Goal: Task Accomplishment & Management: Use online tool/utility

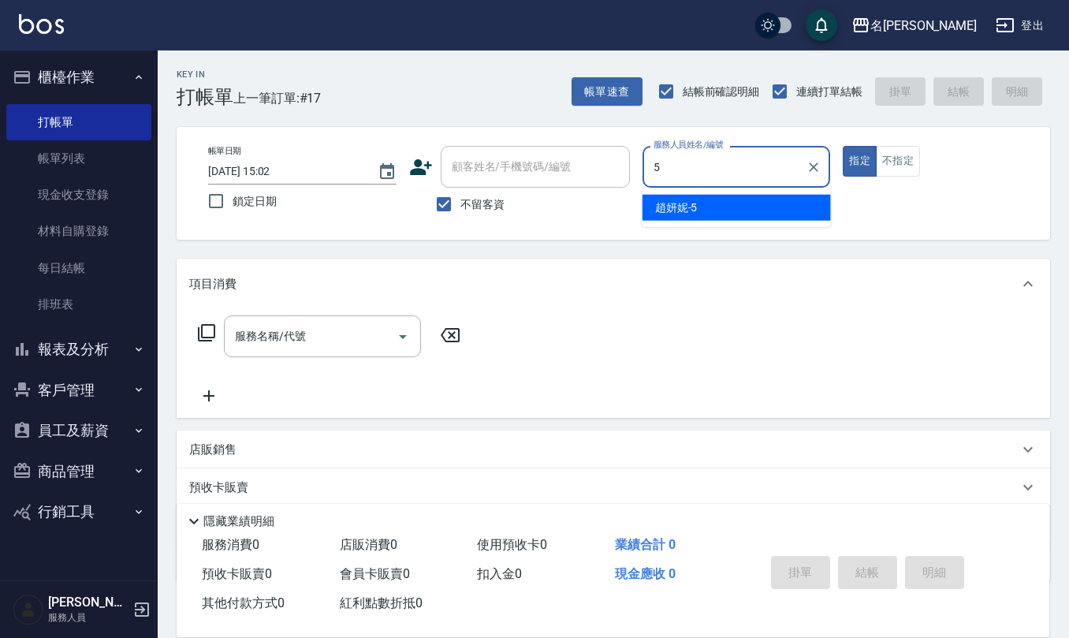
type input "[PERSON_NAME]5"
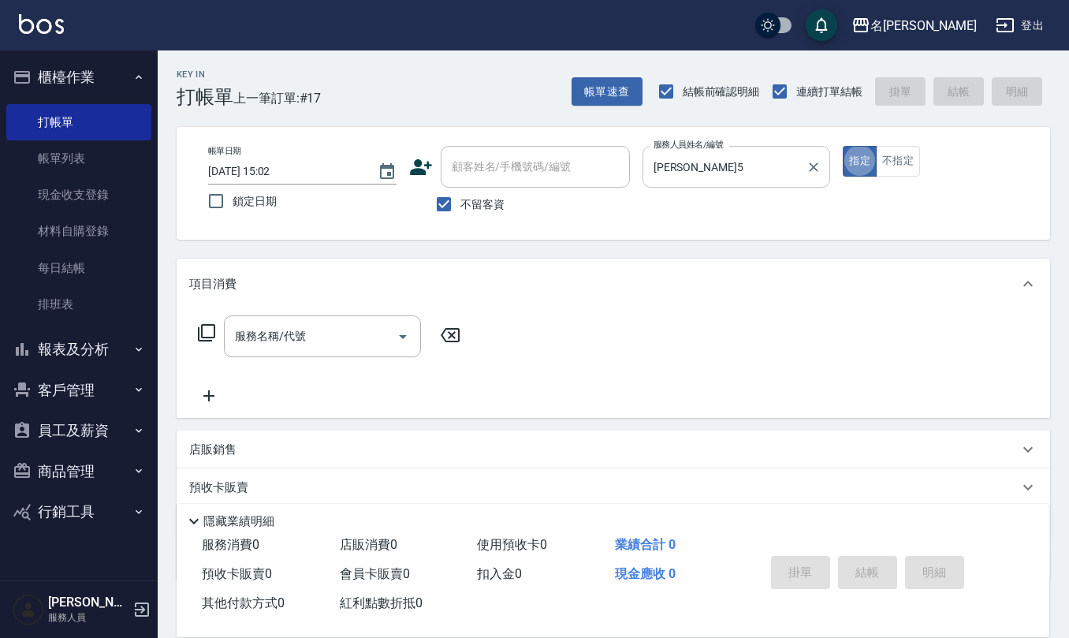
type button "true"
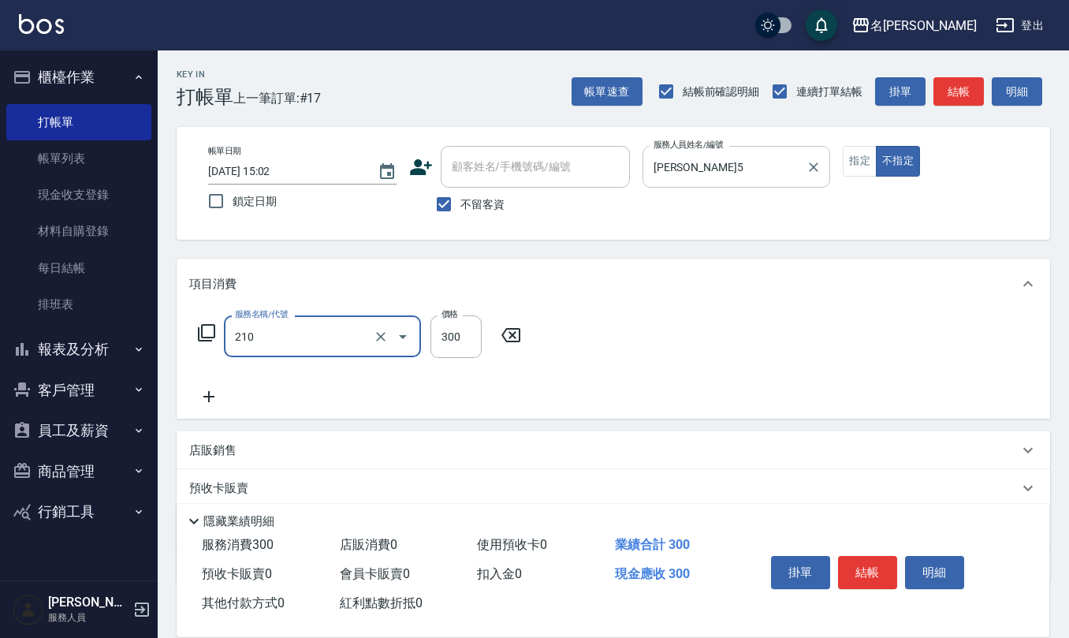
type input "歐娜洗髮精(210)"
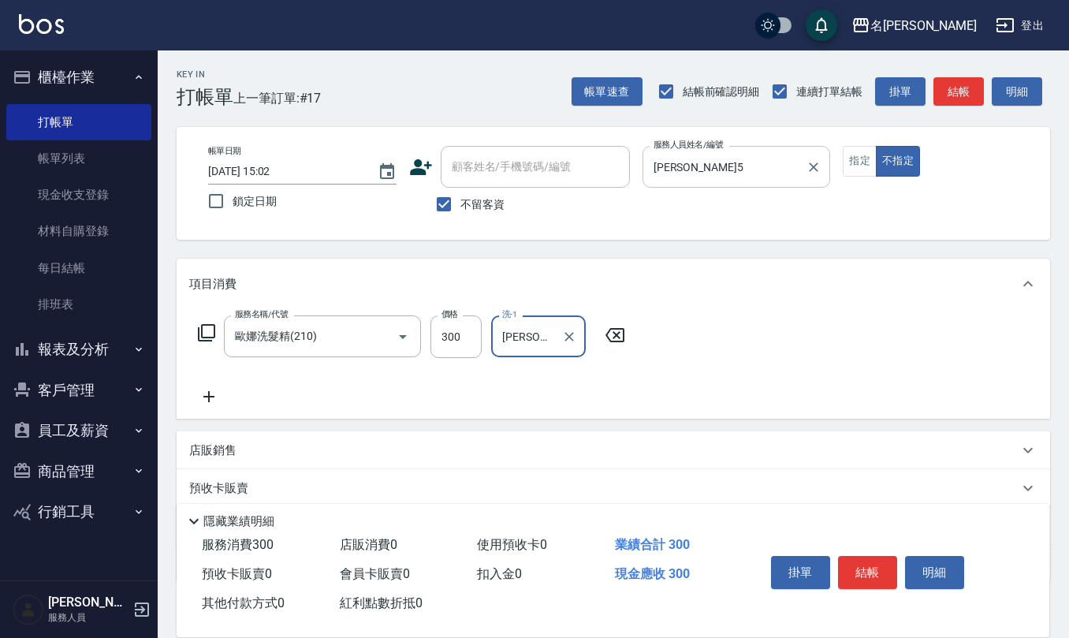
type input "[PERSON_NAME]-24"
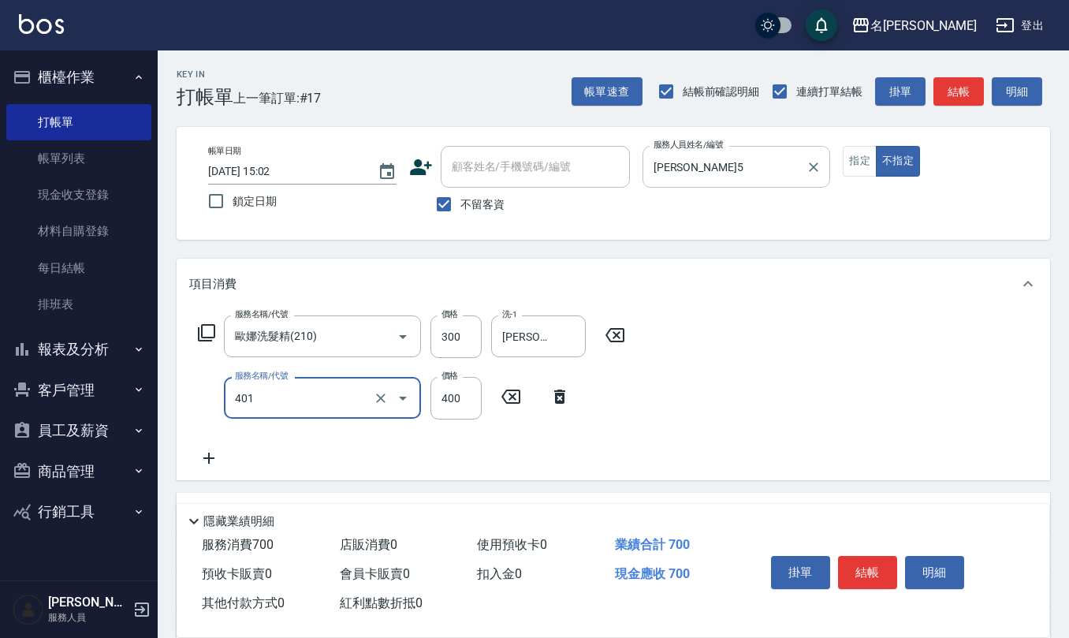
type input "剪髮(401)"
type input "200"
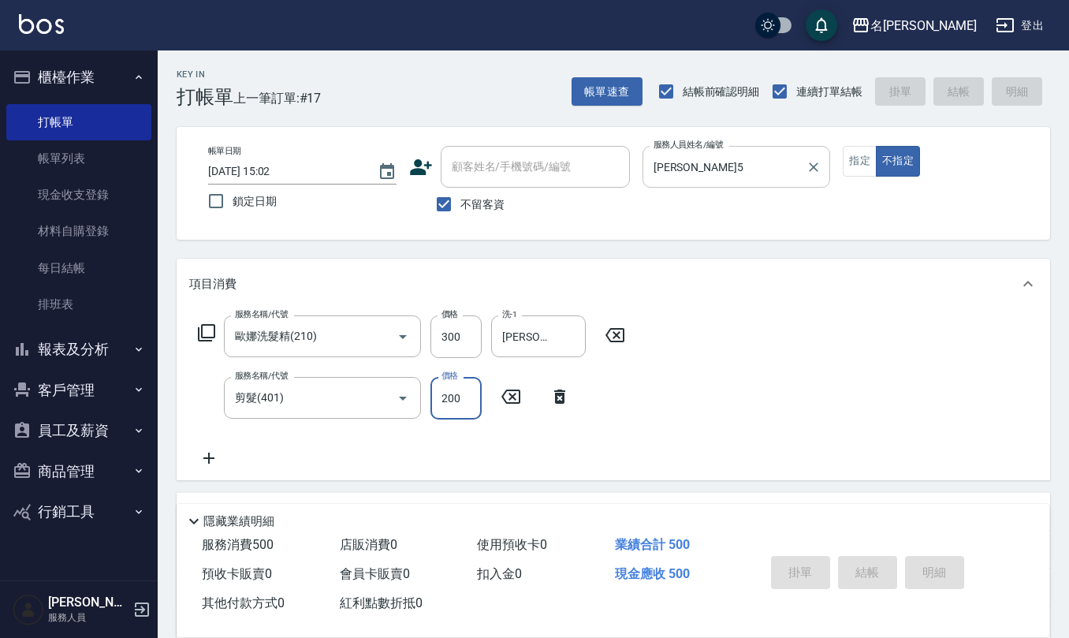
type input "[DATE] 15:46"
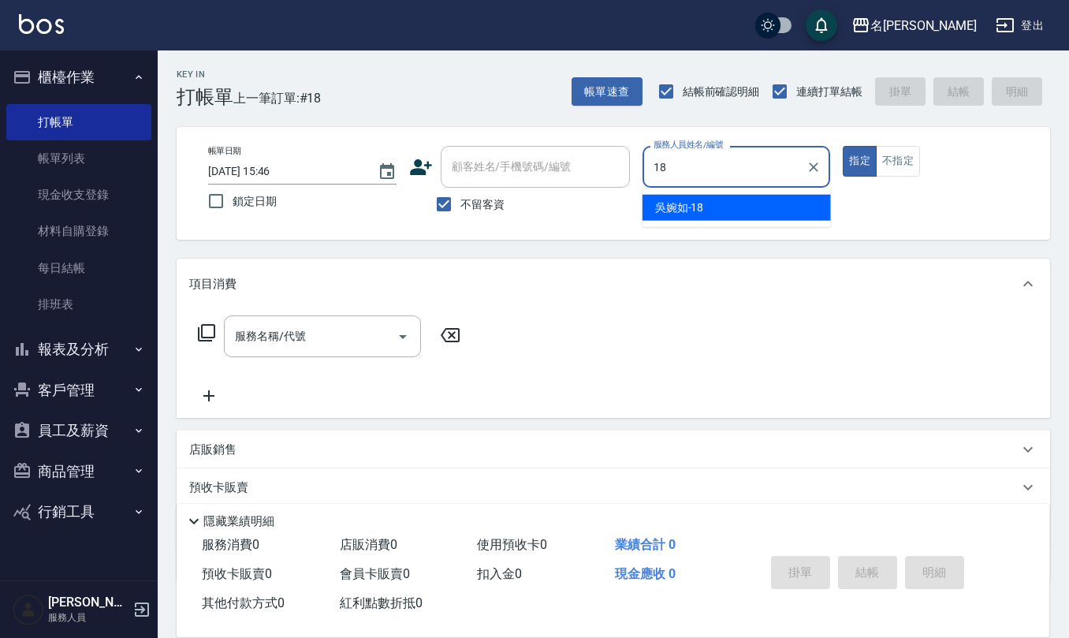
type input "[PERSON_NAME]-18"
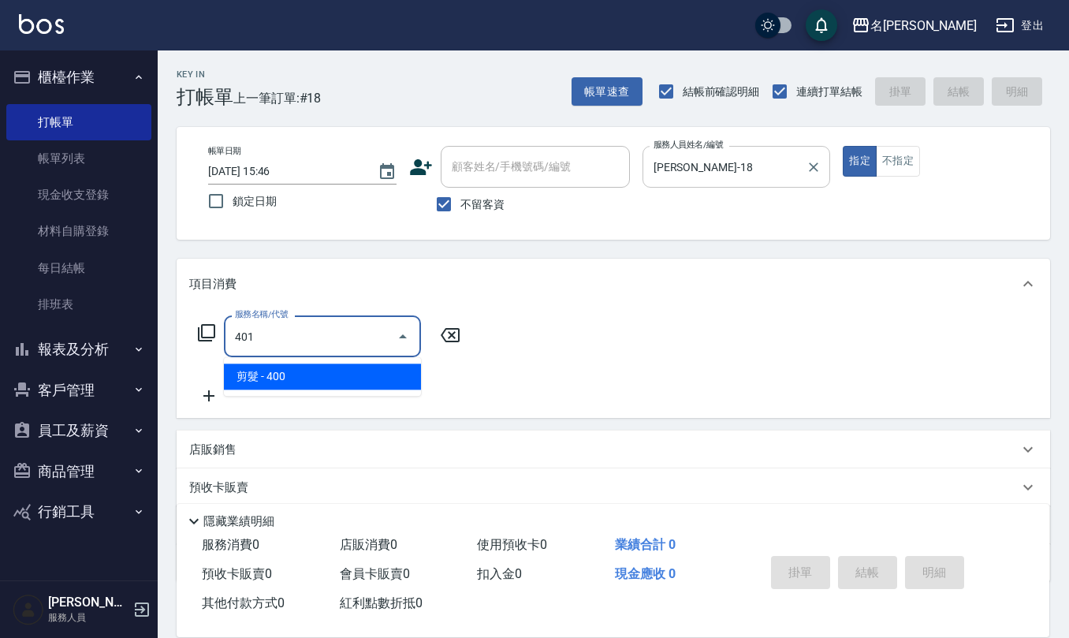
type input "剪髮(401)"
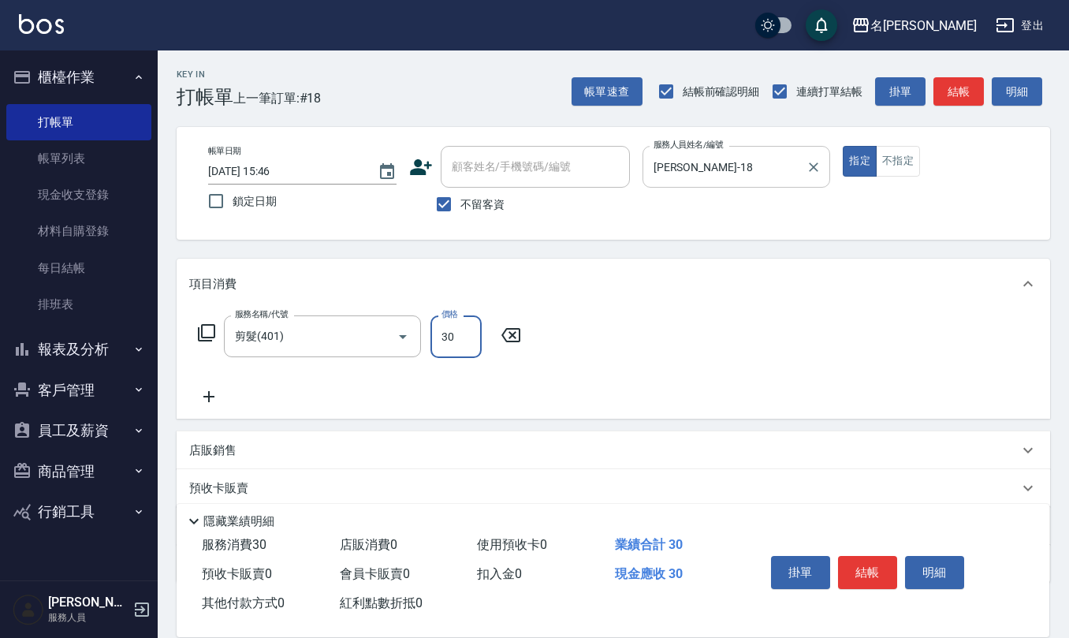
type input "300"
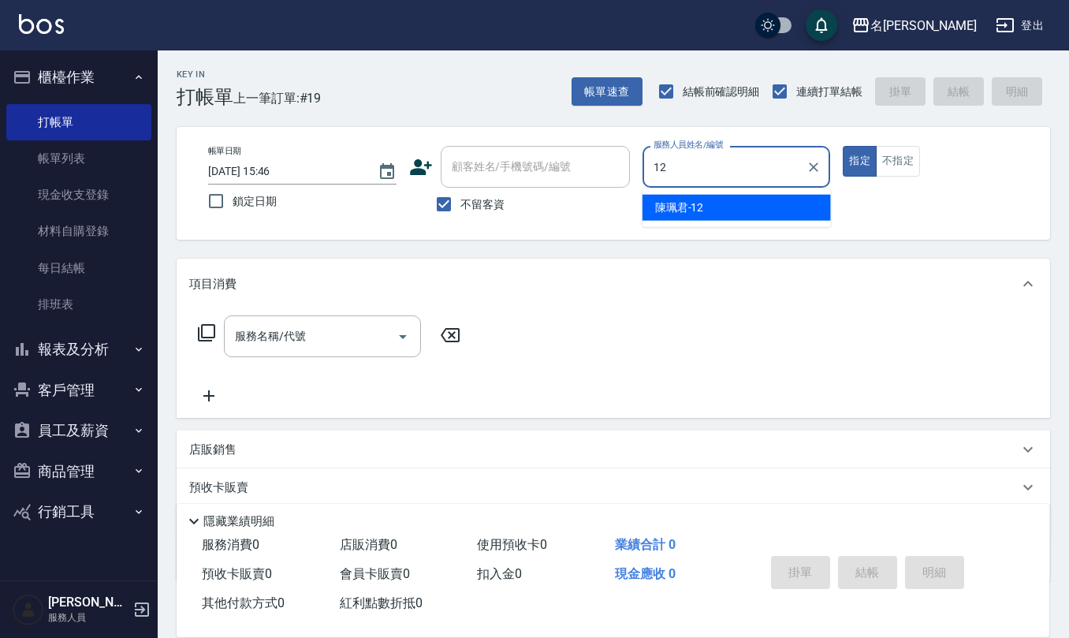
type input "[PERSON_NAME]-12"
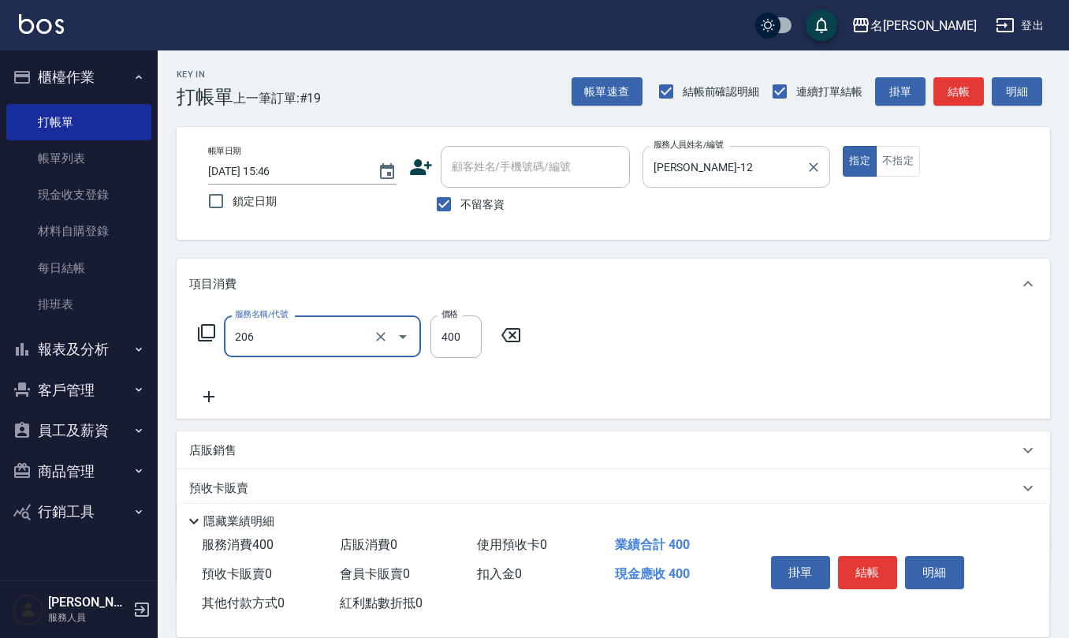
type input "健康洗(206)"
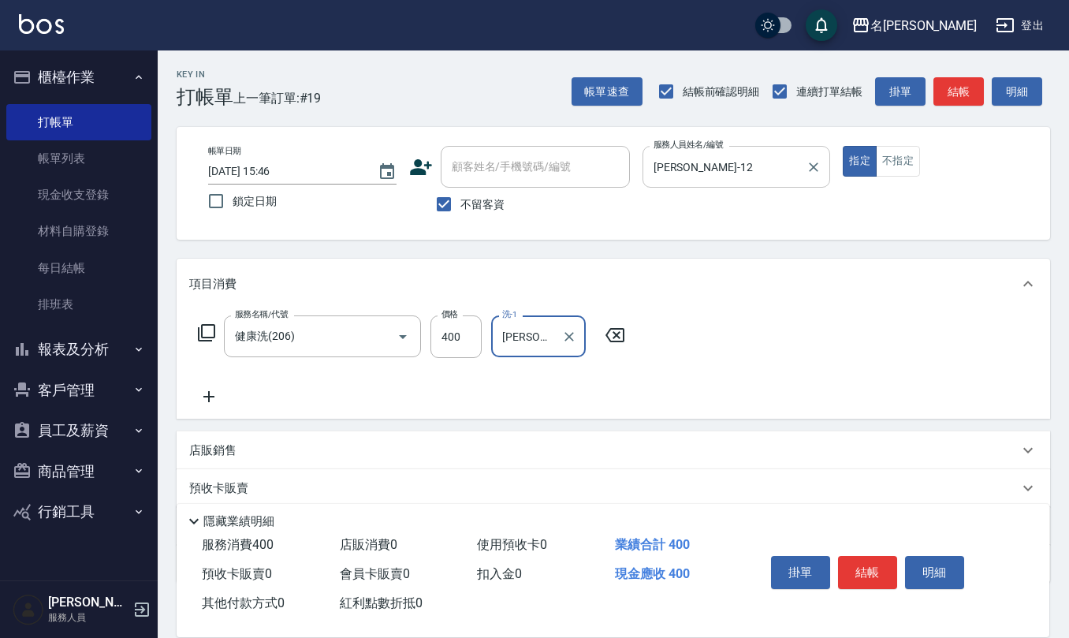
type input "[PERSON_NAME]-21"
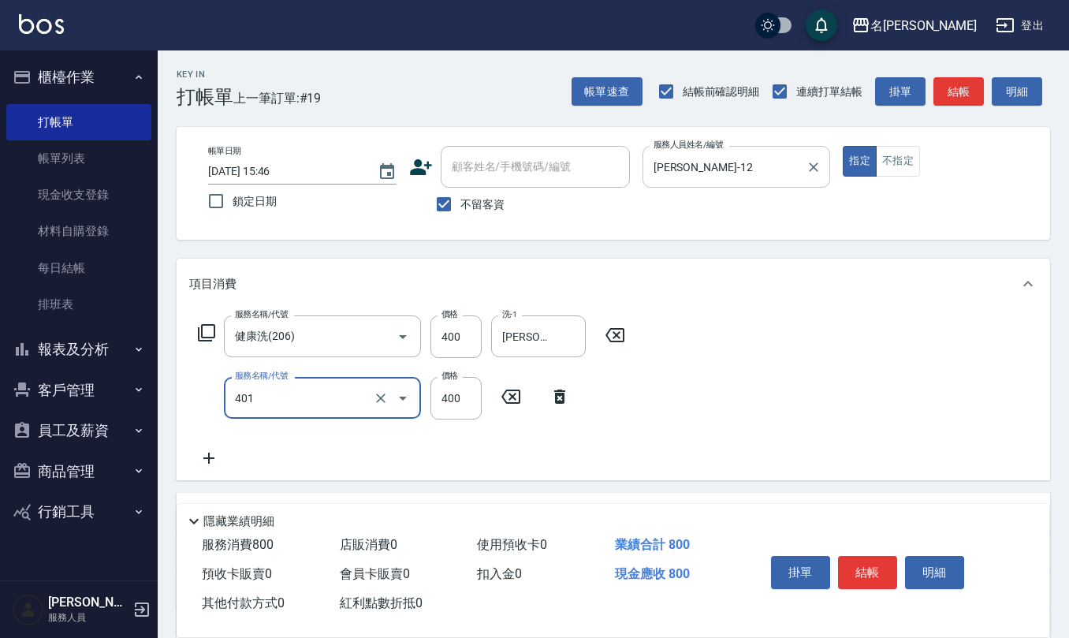
type input "剪髮(401)"
type input "250"
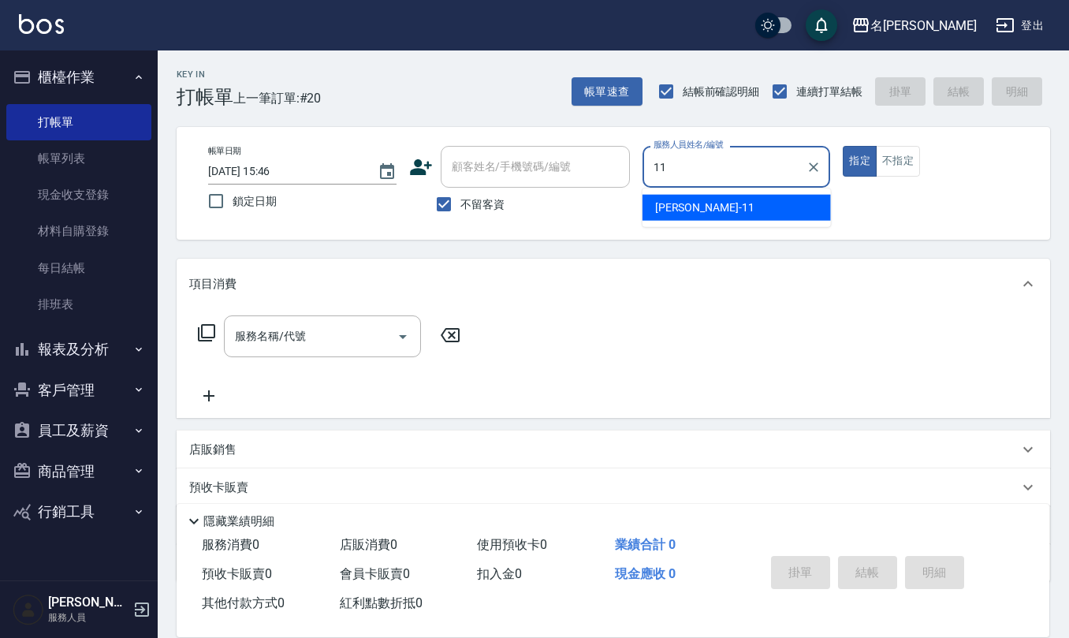
type input "[PERSON_NAME]橙-11"
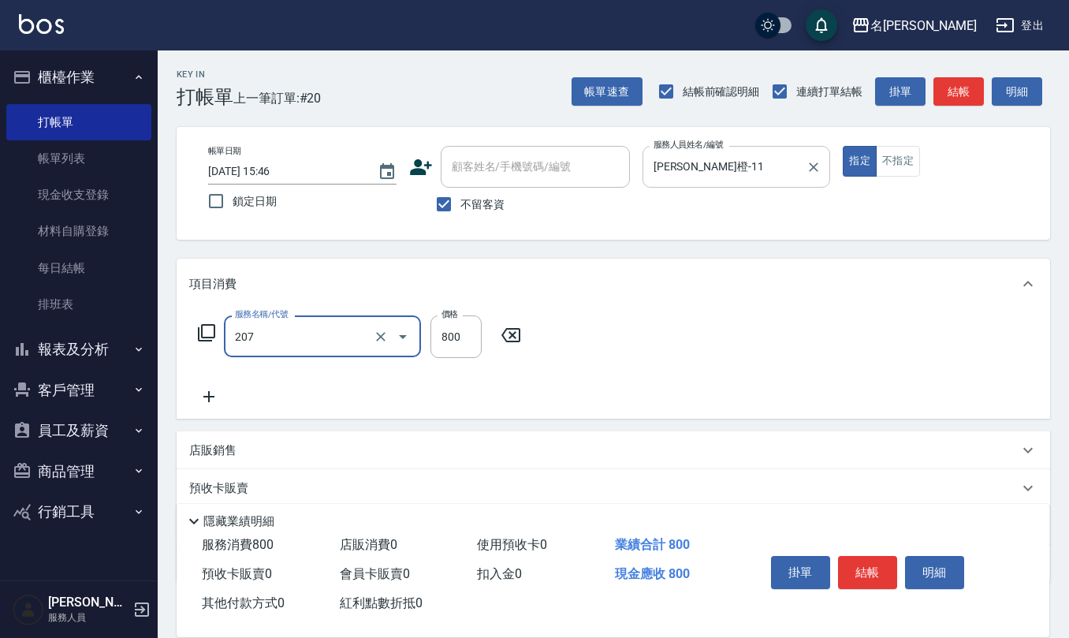
type input "清潔洗(207)"
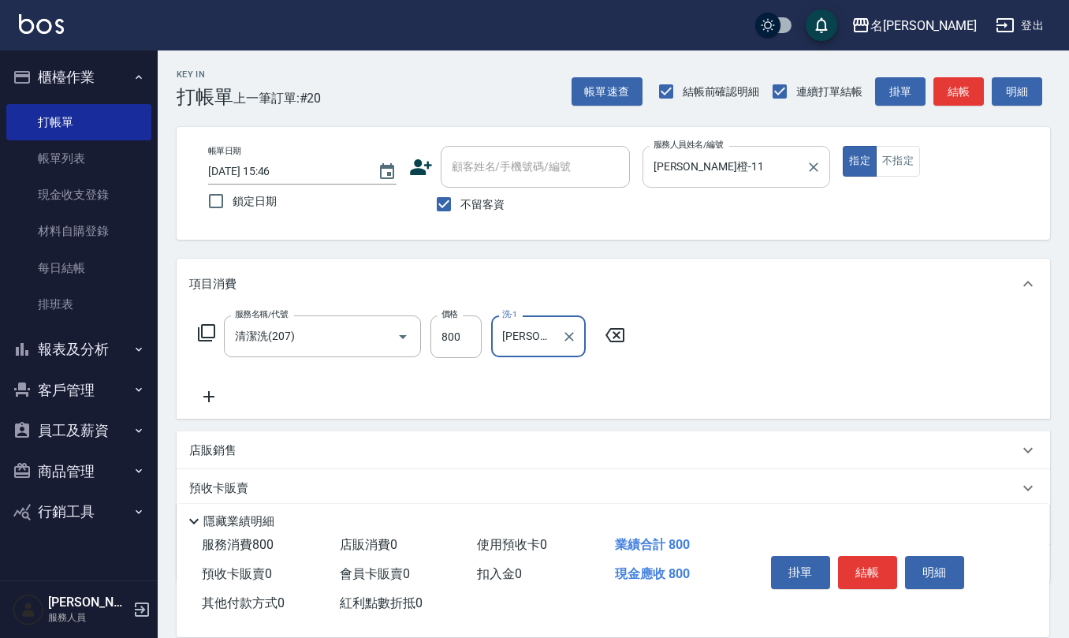
type input "[PERSON_NAME]橙-11"
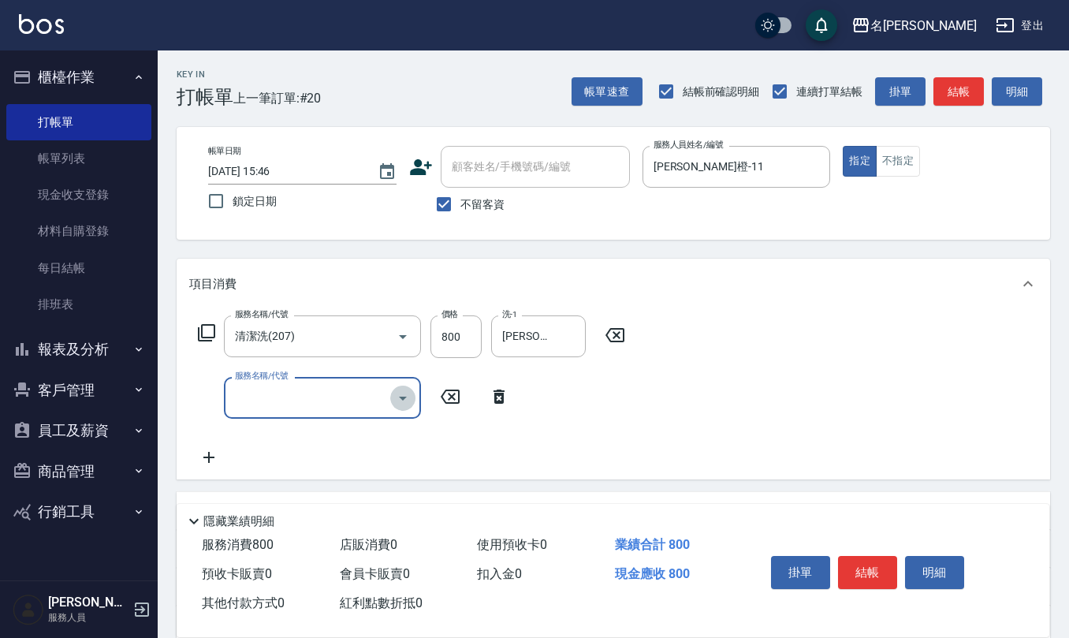
click at [410, 397] on icon "Open" at bounding box center [402, 398] width 19 height 19
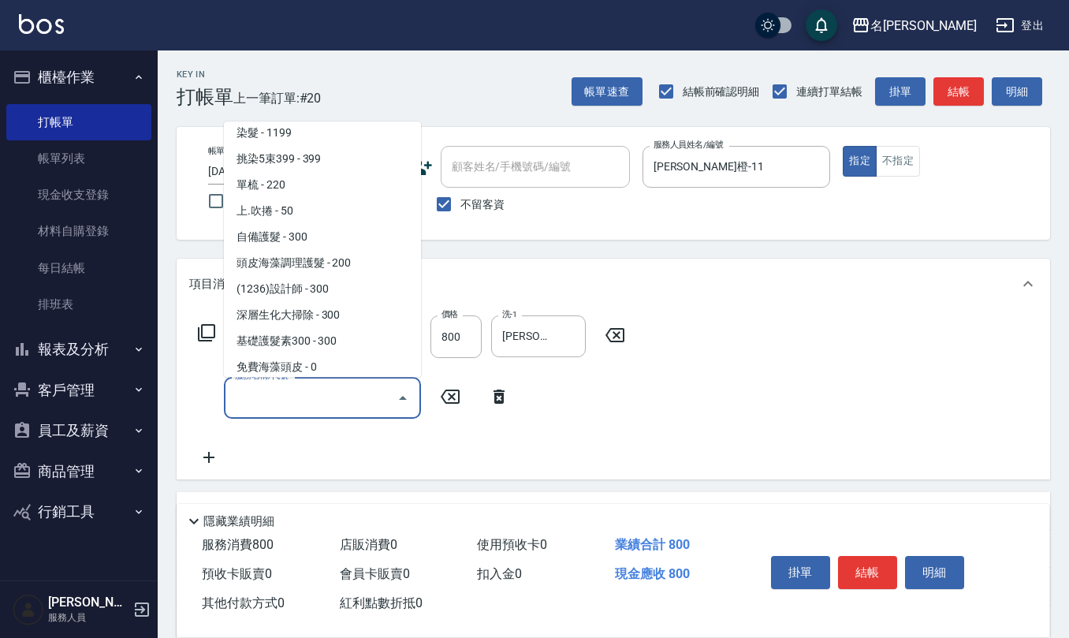
scroll to position [946, 0]
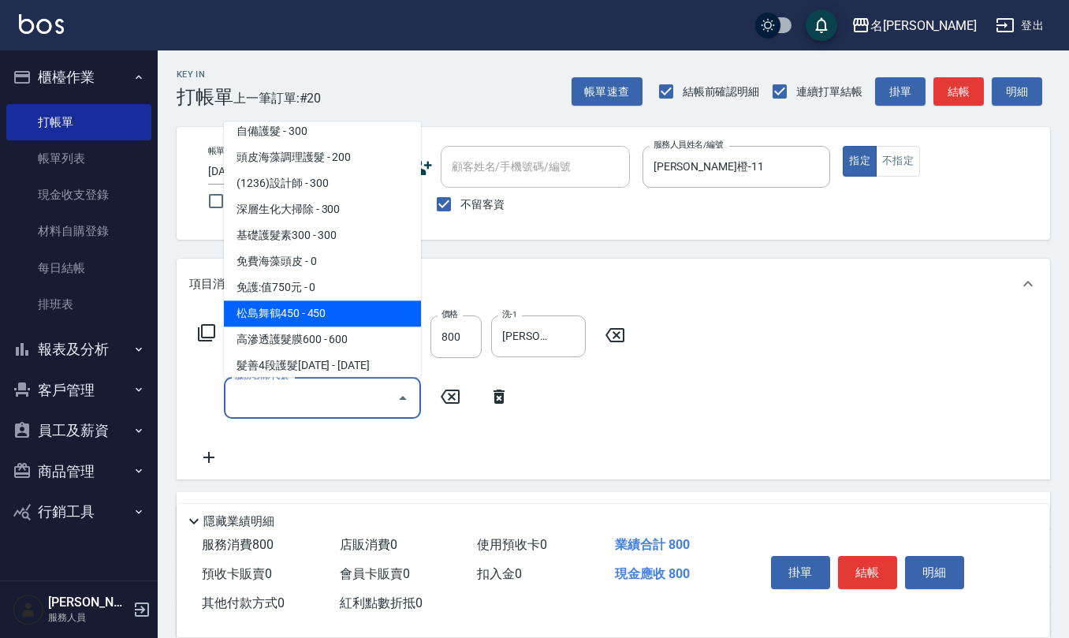
click at [363, 304] on span "松島舞鶴450 - 450" at bounding box center [322, 314] width 197 height 26
type input "松島舞鶴450(708)"
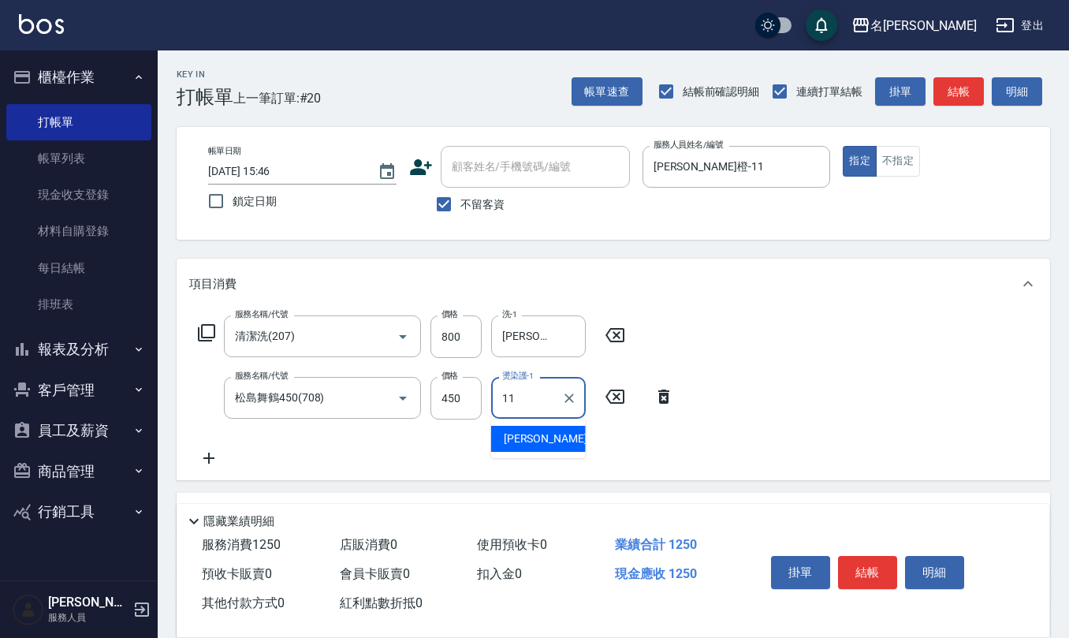
type input "[PERSON_NAME]橙-11"
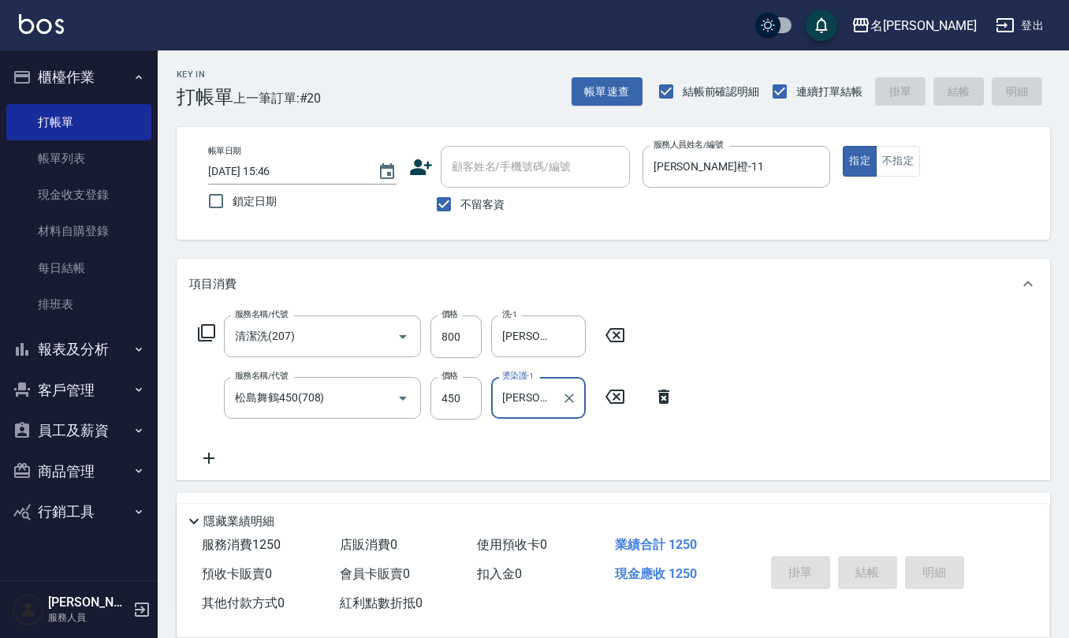
type input "[DATE] 15:47"
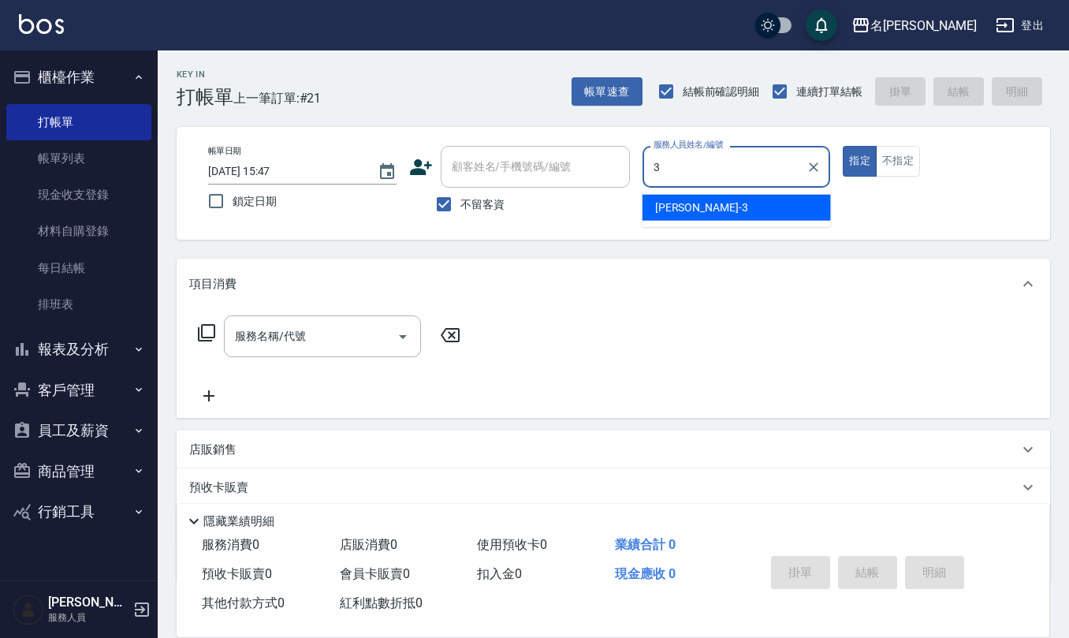
type input "[PERSON_NAME]-3"
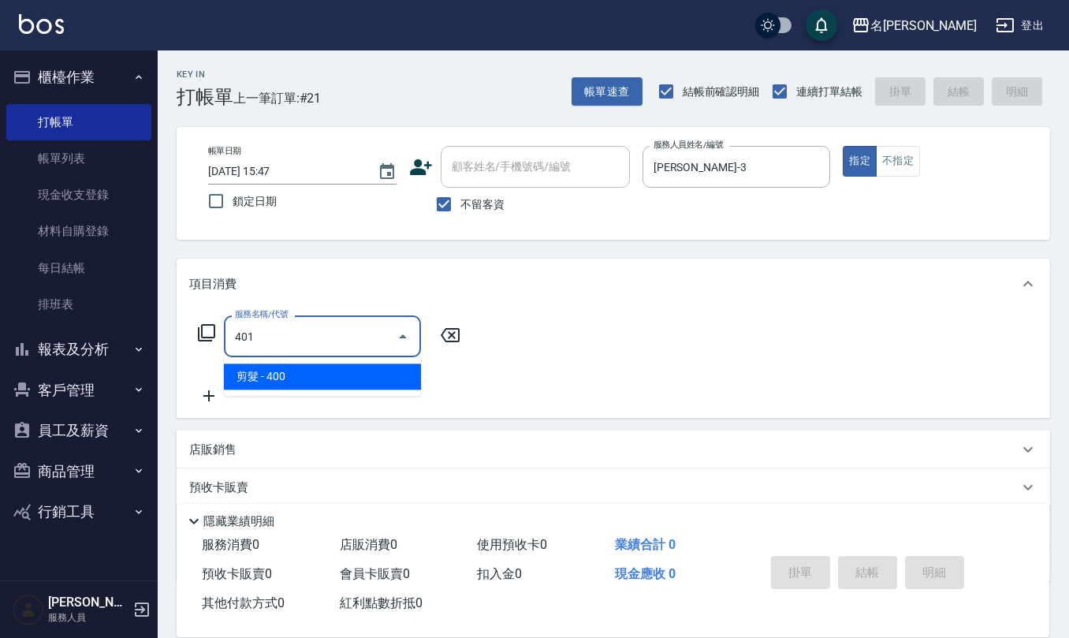
type input "剪髮(401)"
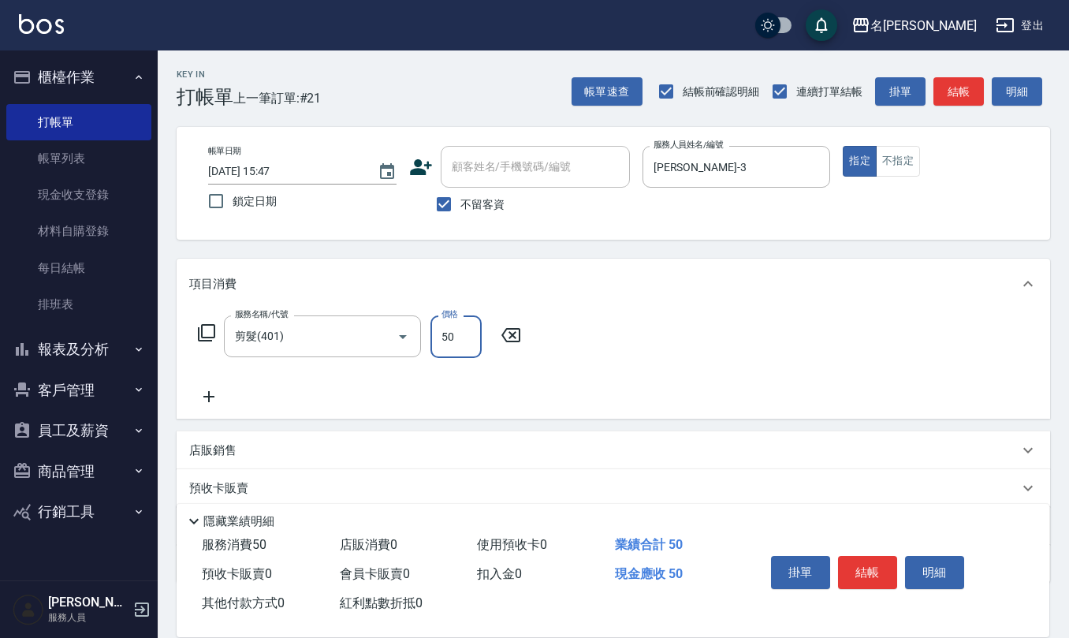
type input "50"
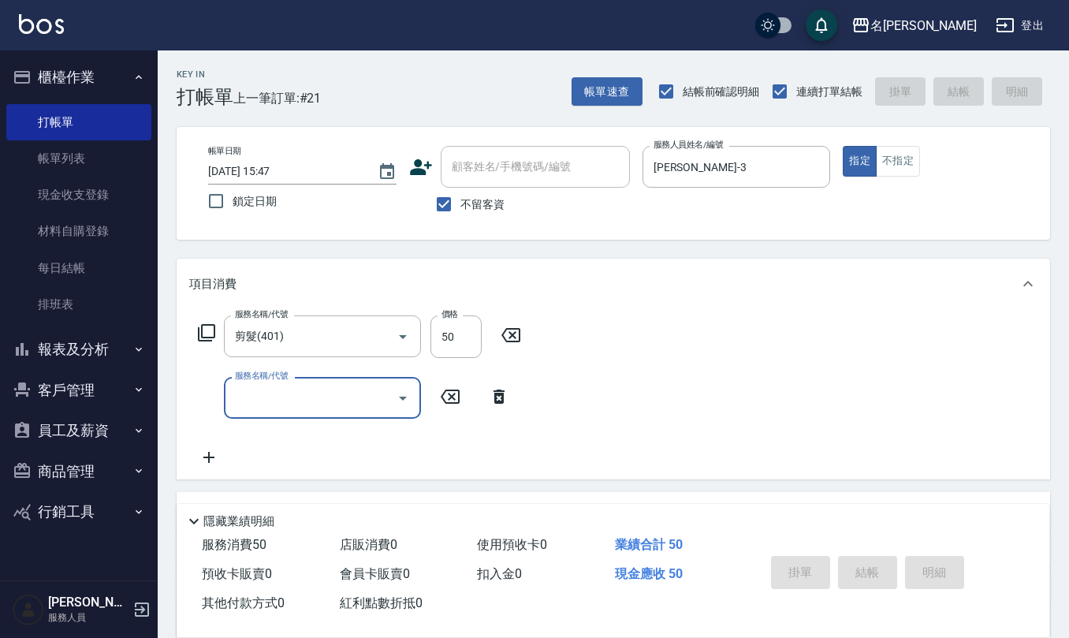
type input "[DATE] 15:48"
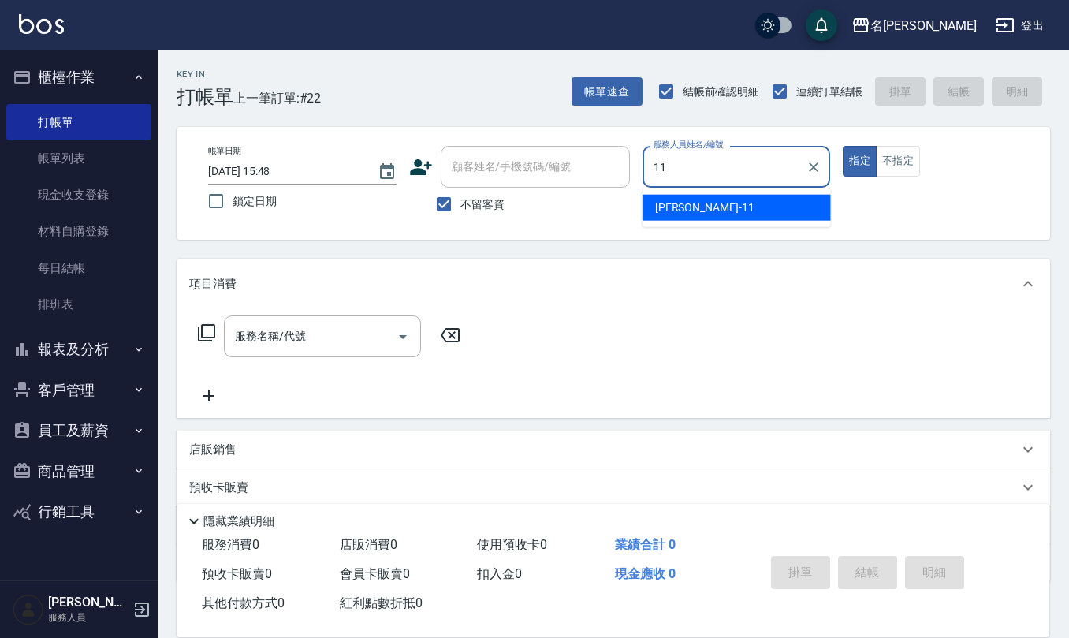
type input "[PERSON_NAME]橙-11"
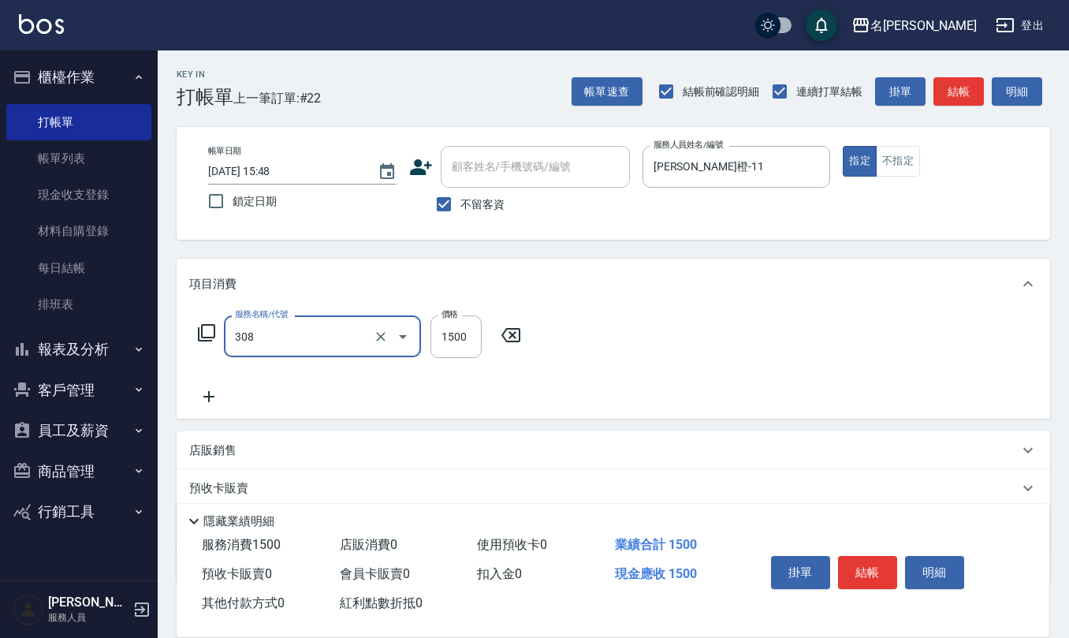
type input "效能離子燙1500(308)"
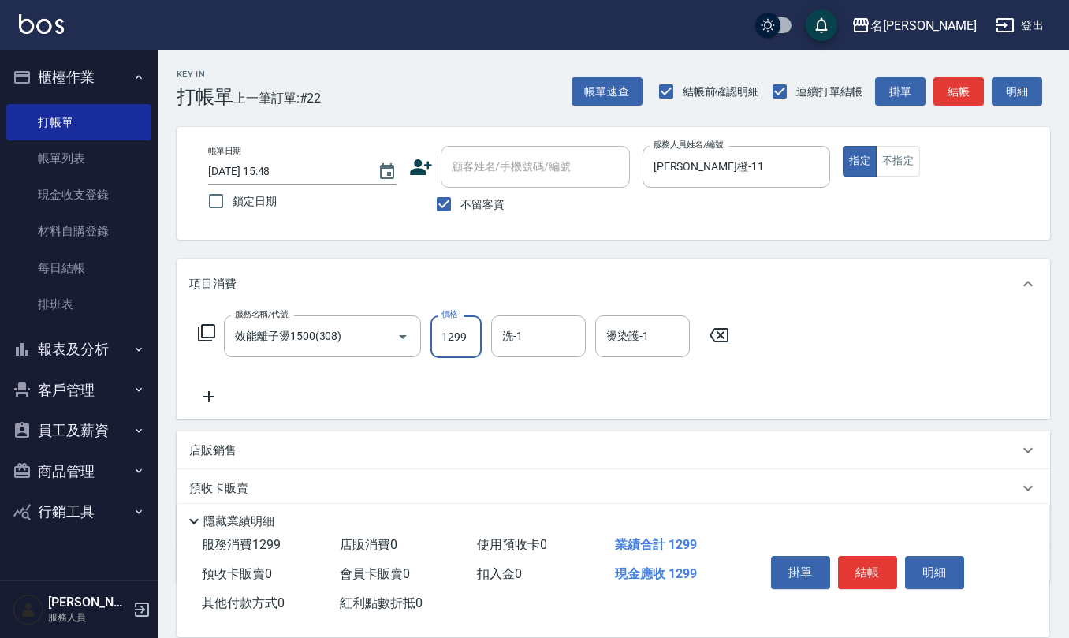
type input "1299"
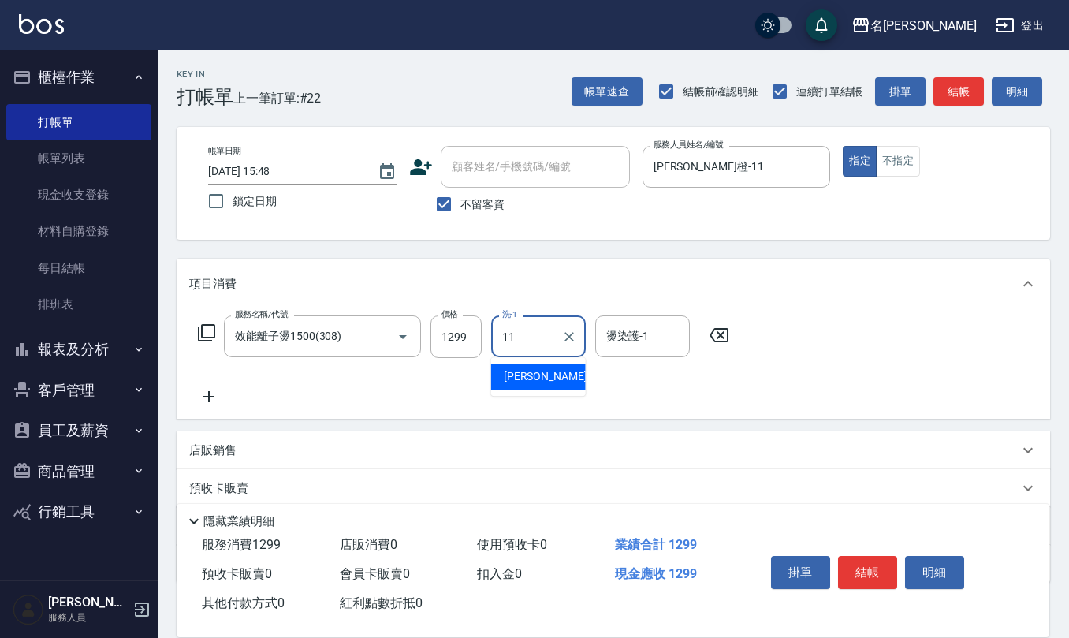
type input "[PERSON_NAME]橙-11"
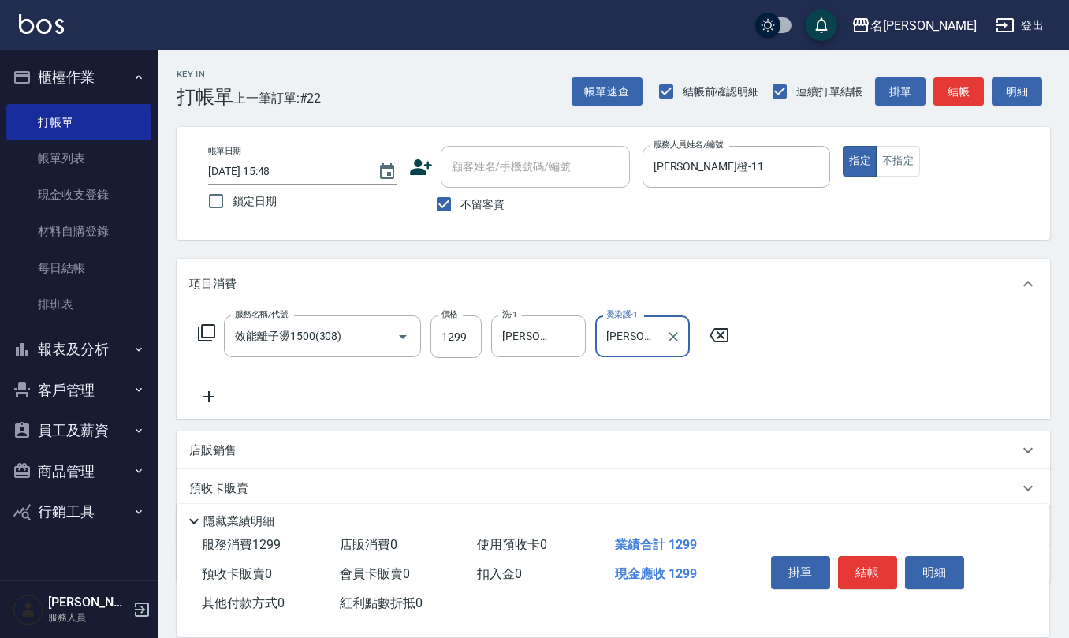
type input "[PERSON_NAME]橙-11"
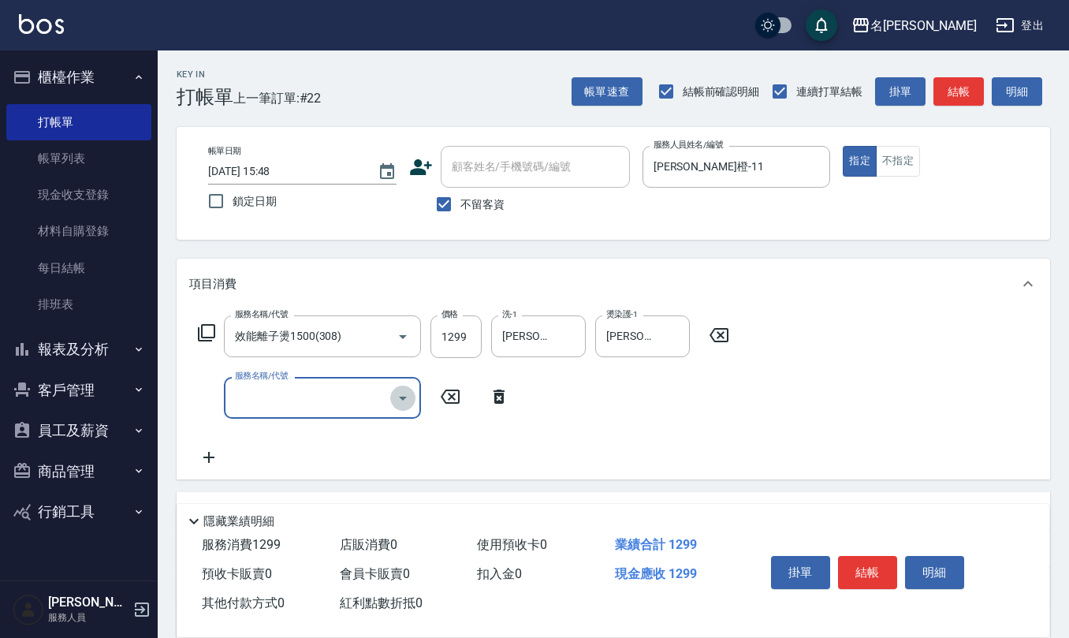
click at [408, 402] on icon "Open" at bounding box center [402, 398] width 19 height 19
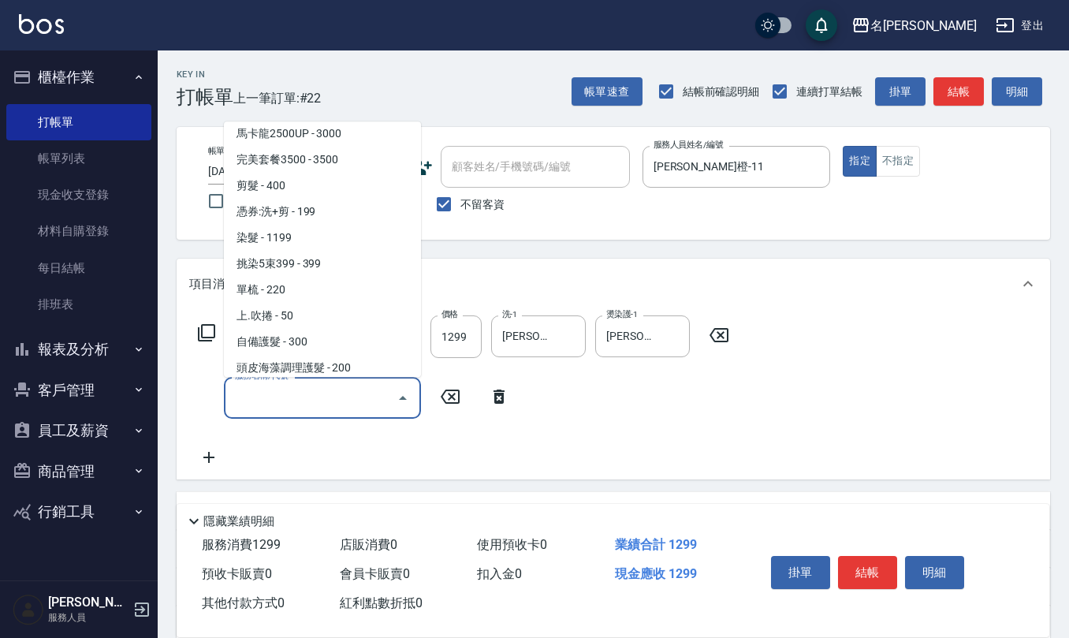
scroll to position [840, 0]
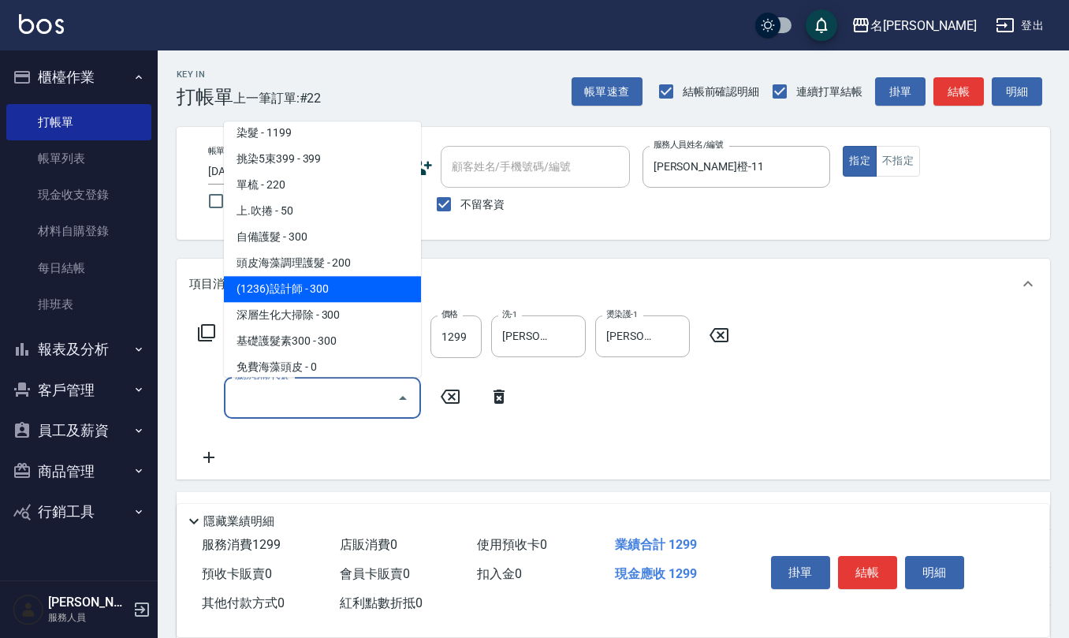
click at [332, 298] on span "(1236)設計師 - 300" at bounding box center [322, 290] width 197 height 26
type input "(1236)設計師(703)"
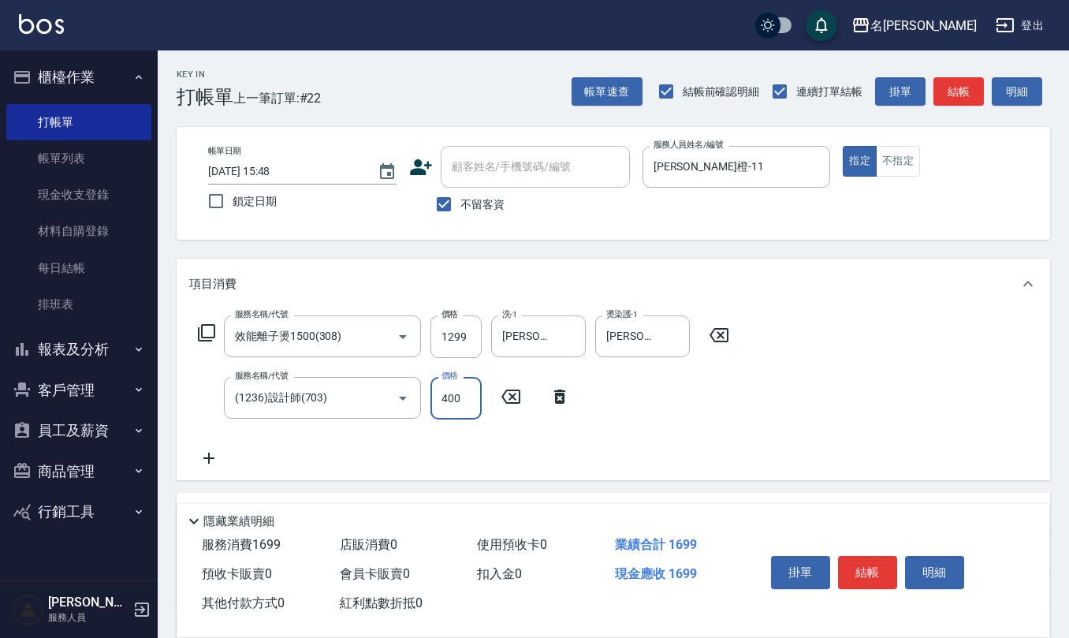
type input "400"
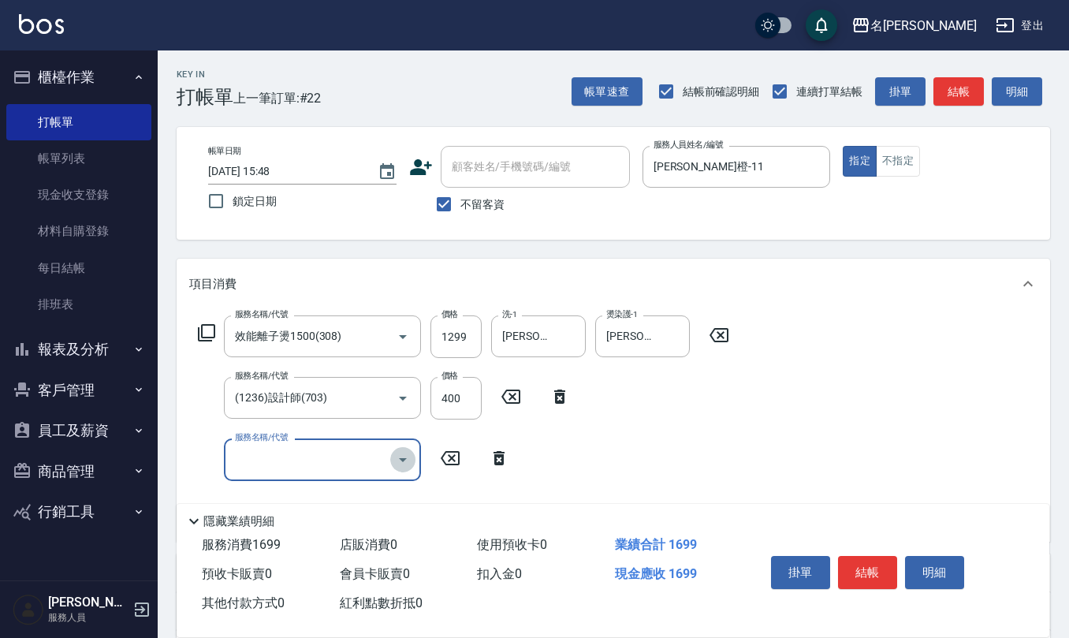
click at [397, 458] on icon "Open" at bounding box center [402, 459] width 19 height 19
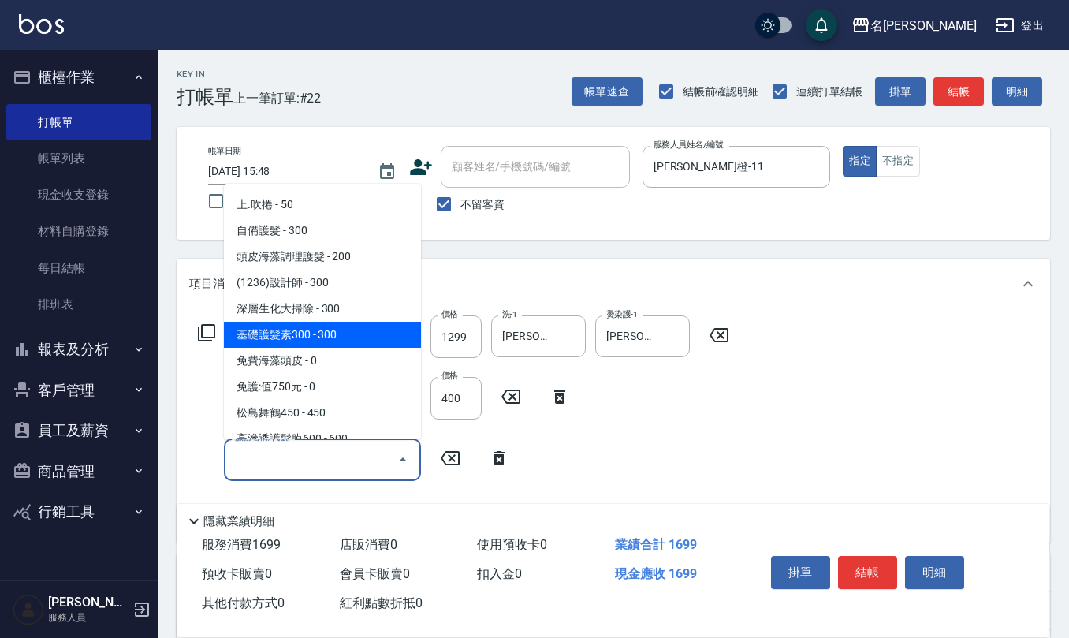
scroll to position [946, 0]
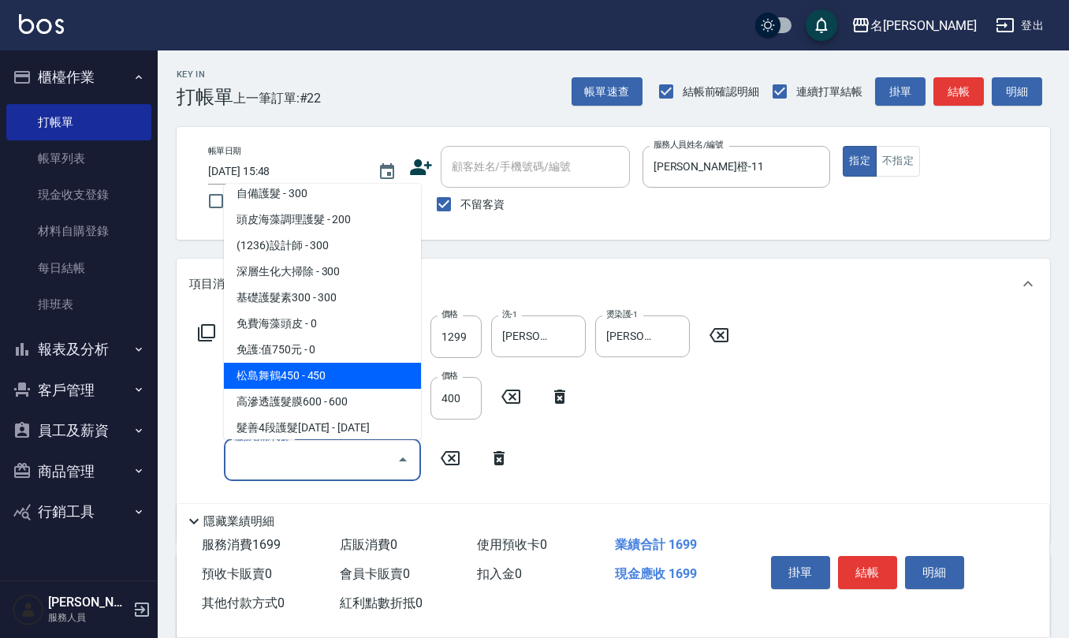
click at [348, 379] on span "松島舞鶴450 - 450" at bounding box center [322, 376] width 197 height 26
type input "松島舞鶴450(708)"
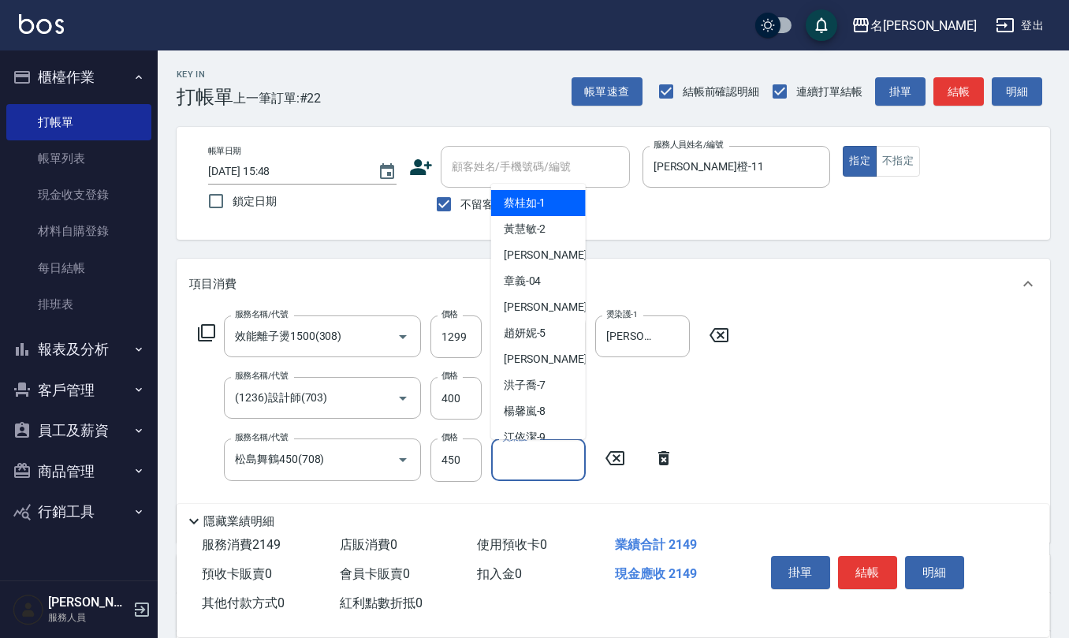
click at [512, 468] on input "燙染護-1" at bounding box center [538, 459] width 80 height 28
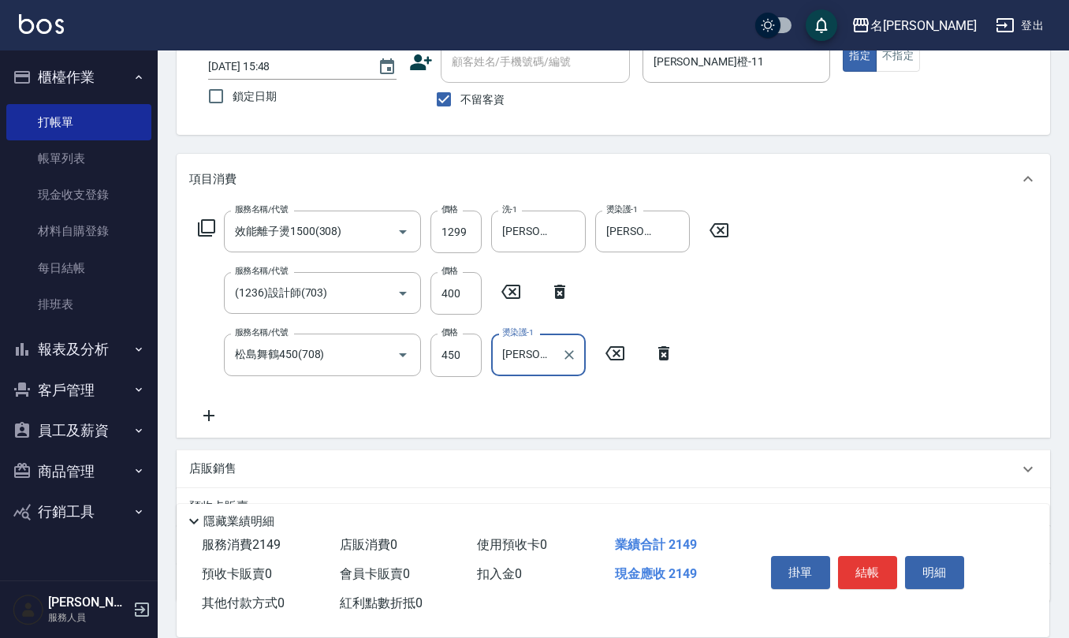
scroll to position [216, 0]
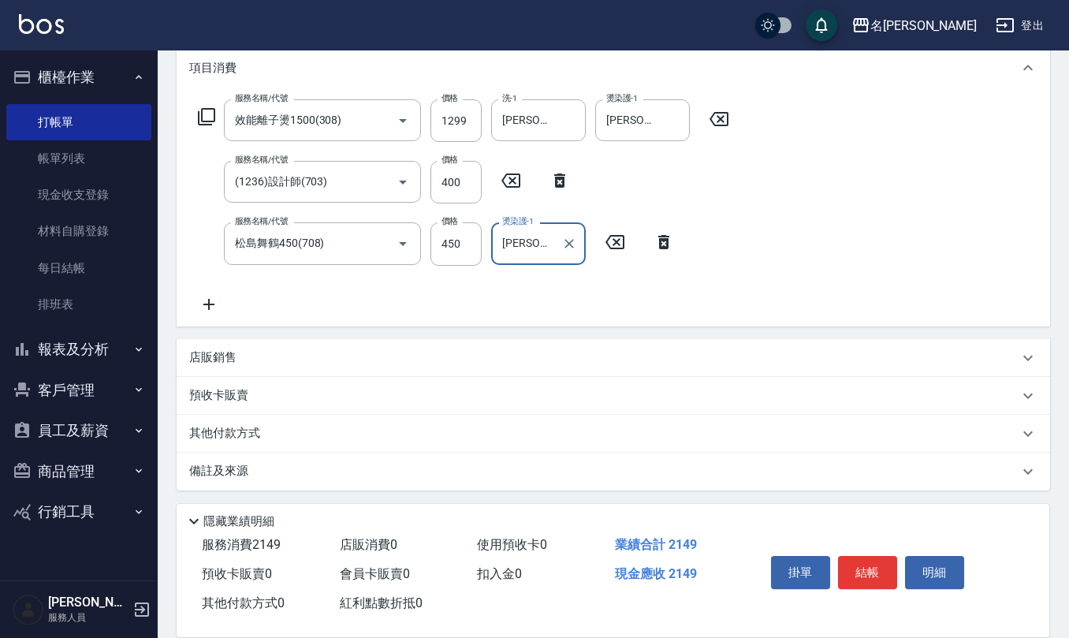
type input "[PERSON_NAME]橙-11"
click at [275, 477] on div "備註及來源" at bounding box center [603, 471] width 829 height 17
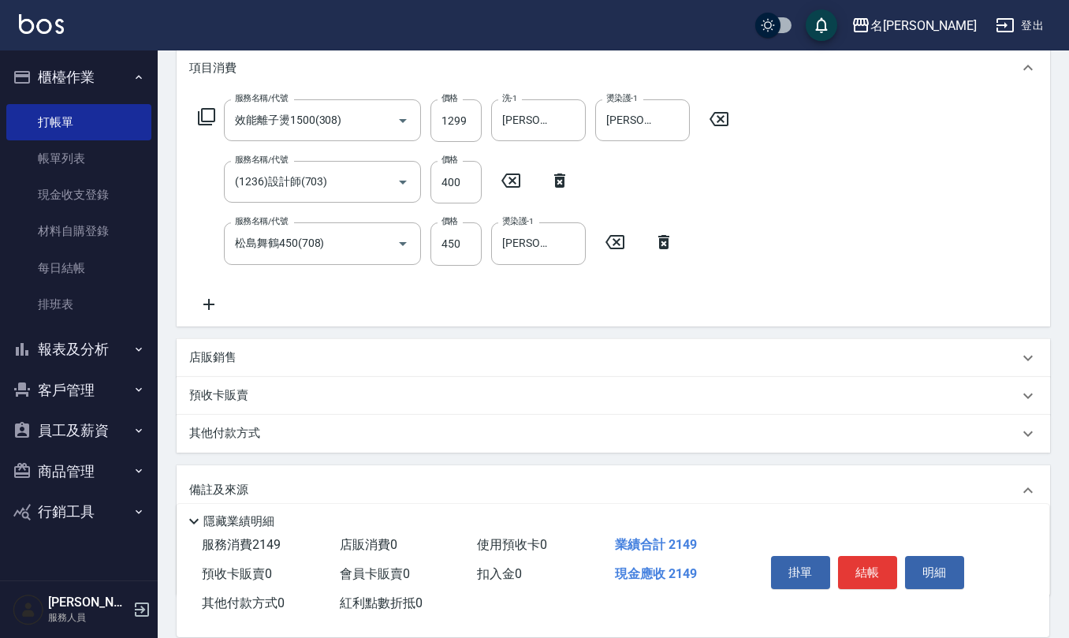
scroll to position [322, 0]
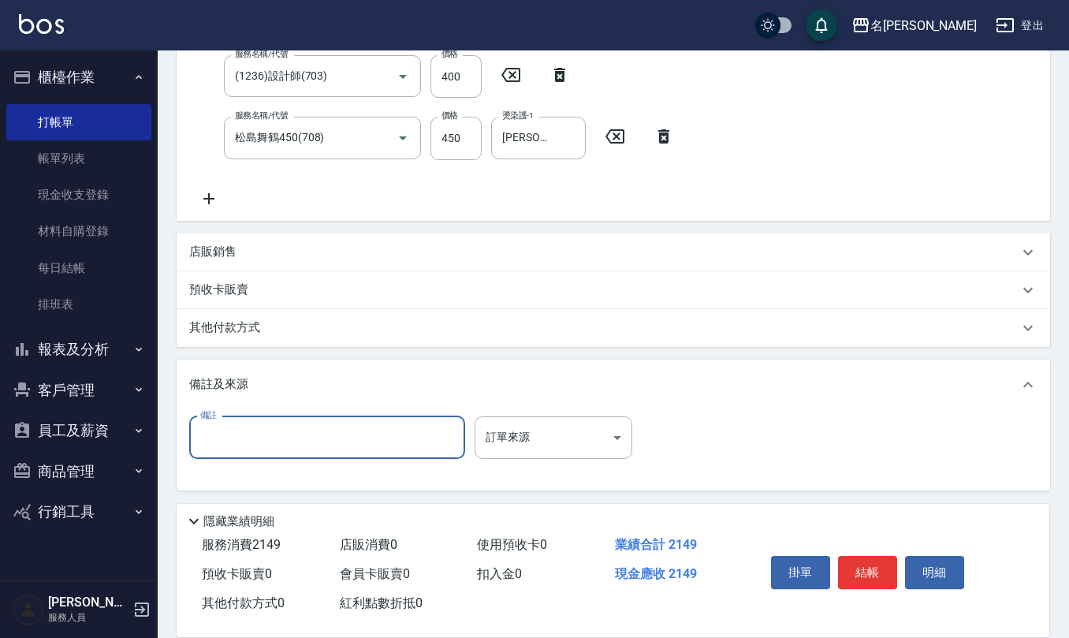
click at [296, 442] on input "備註" at bounding box center [327, 437] width 276 height 43
type input "水離1299"
type input "[DATE] 15:49"
type input "水離1299"
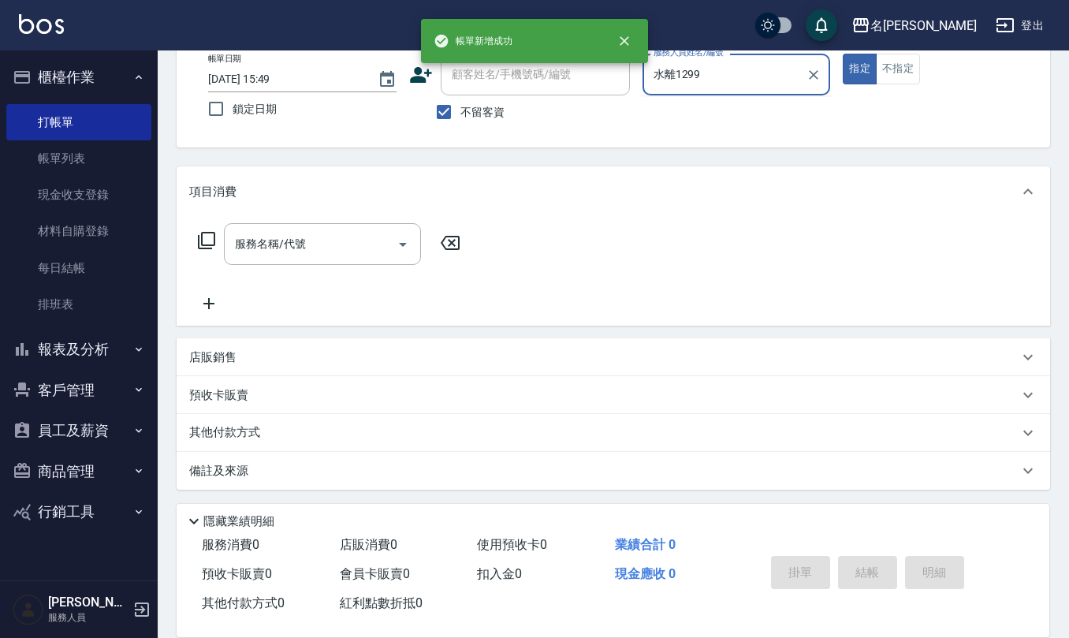
scroll to position [0, 0]
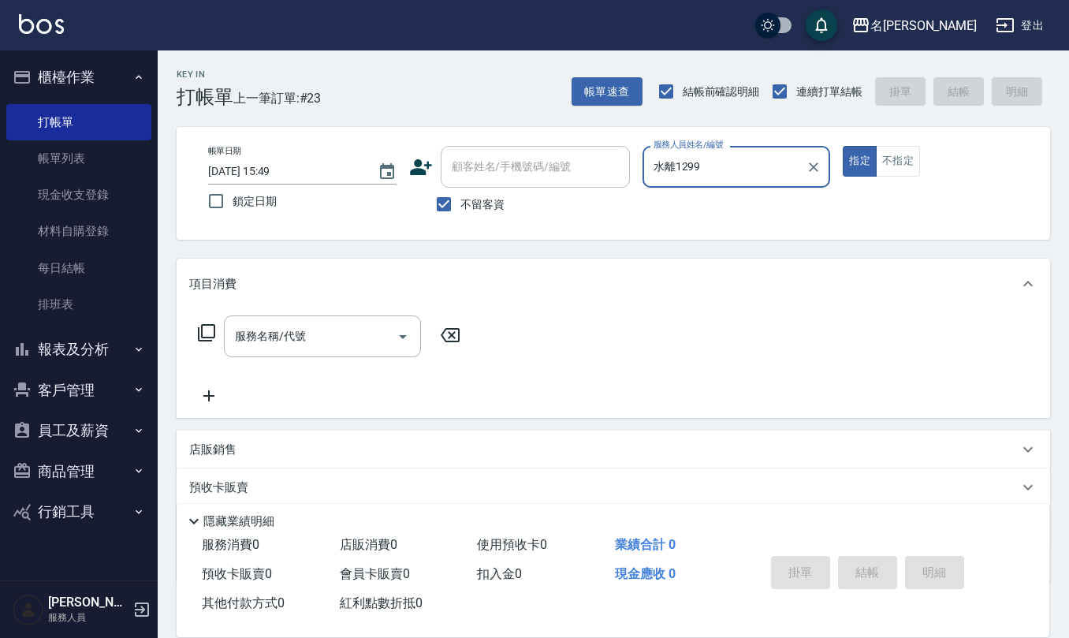
type input "水離1299"
